Goal: Understand process/instructions

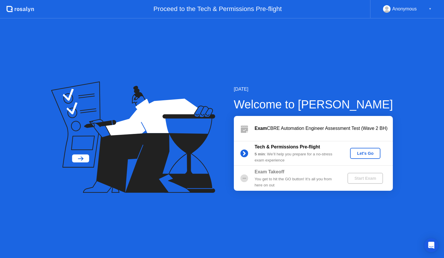
click at [360, 154] on div "Let's Go" at bounding box center [366, 153] width 26 height 5
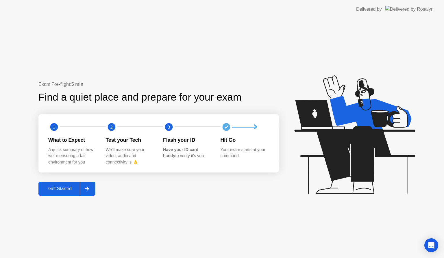
click at [87, 189] on icon at bounding box center [87, 188] width 4 height 3
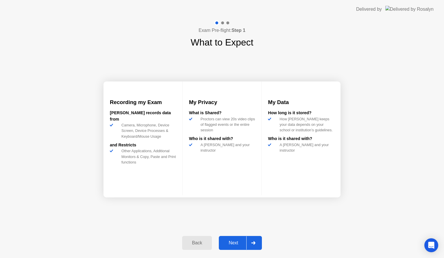
click at [253, 241] on icon at bounding box center [253, 242] width 4 height 3
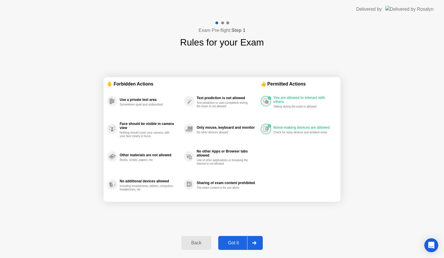
click at [251, 241] on div at bounding box center [254, 242] width 14 height 13
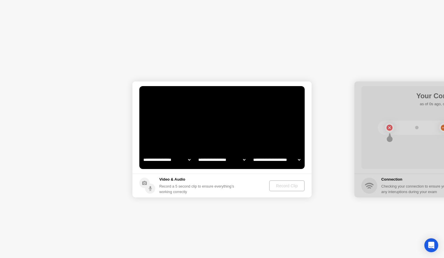
select select "**********"
select select "*******"
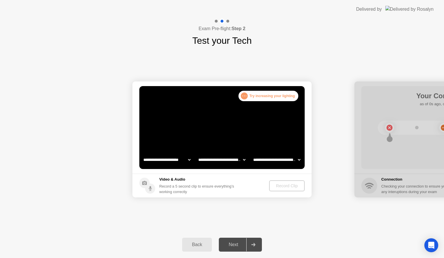
drag, startPoint x: 347, startPoint y: 196, endPoint x: 324, endPoint y: 207, distance: 25.1
click at [431, 243] on icon "Open Intercom Messenger" at bounding box center [431, 245] width 7 height 8
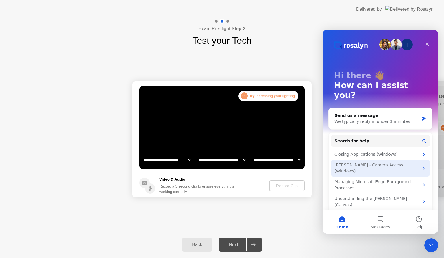
click at [352, 162] on div "[PERSON_NAME] - Camera Access (Windows)" at bounding box center [377, 168] width 85 height 12
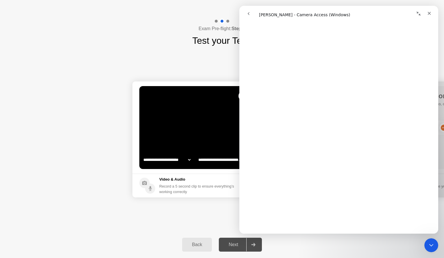
scroll to position [145, 0]
click at [159, 40] on div "Exam Pre-flight: Step 2 Test your Tech" at bounding box center [222, 33] width 444 height 29
click at [432, 11] on div "Close" at bounding box center [430, 13] width 10 height 10
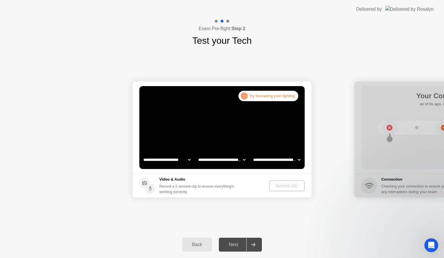
scroll to position [0, 0]
